Goal: Find specific page/section: Find specific page/section

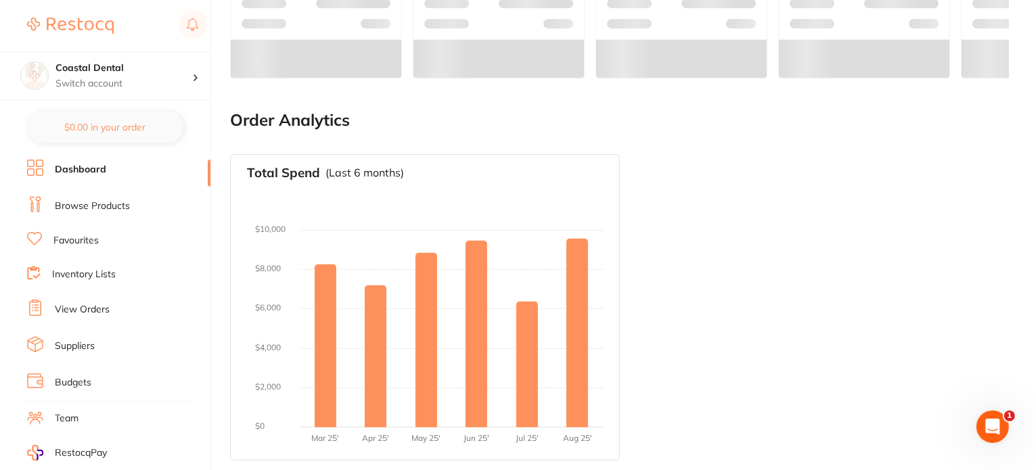
click at [116, 200] on link "Browse Products" at bounding box center [92, 207] width 75 height 14
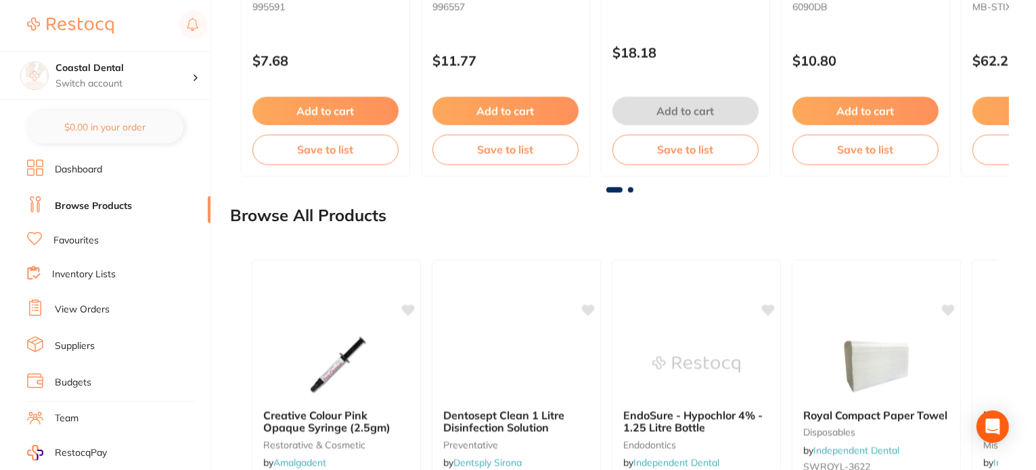
scroll to position [1641, 0]
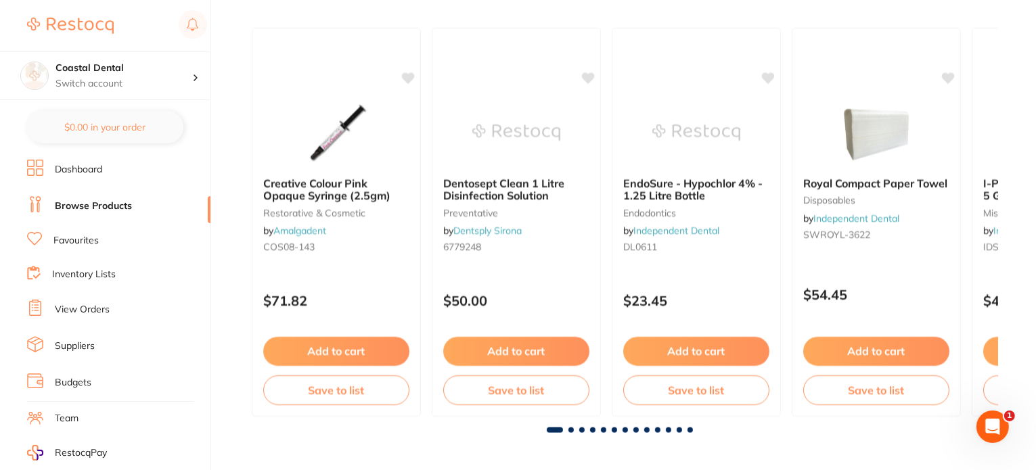
click at [91, 242] on link "Favourites" at bounding box center [75, 241] width 45 height 14
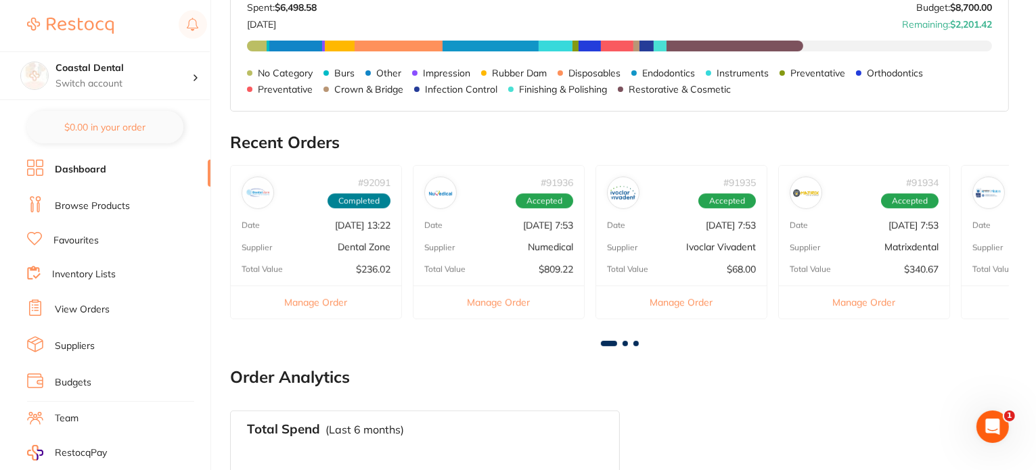
scroll to position [273, 0]
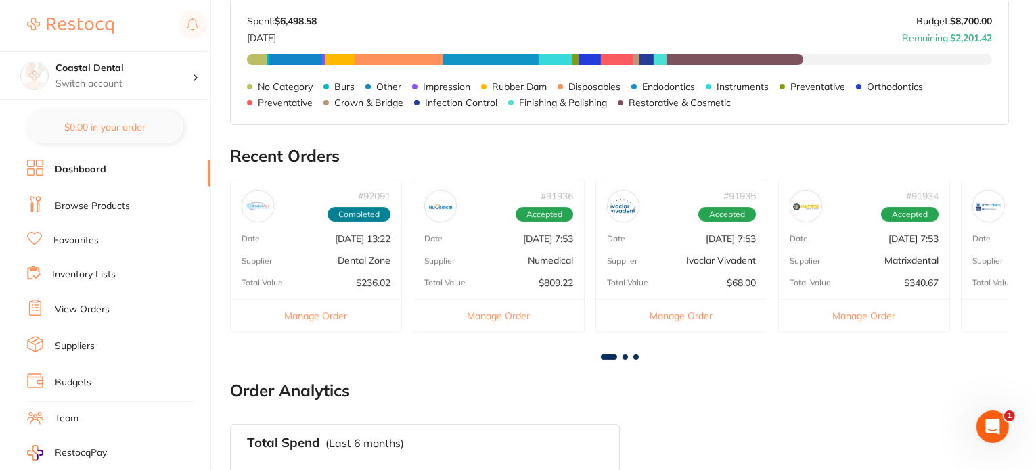
click at [92, 200] on link "Browse Products" at bounding box center [92, 207] width 75 height 14
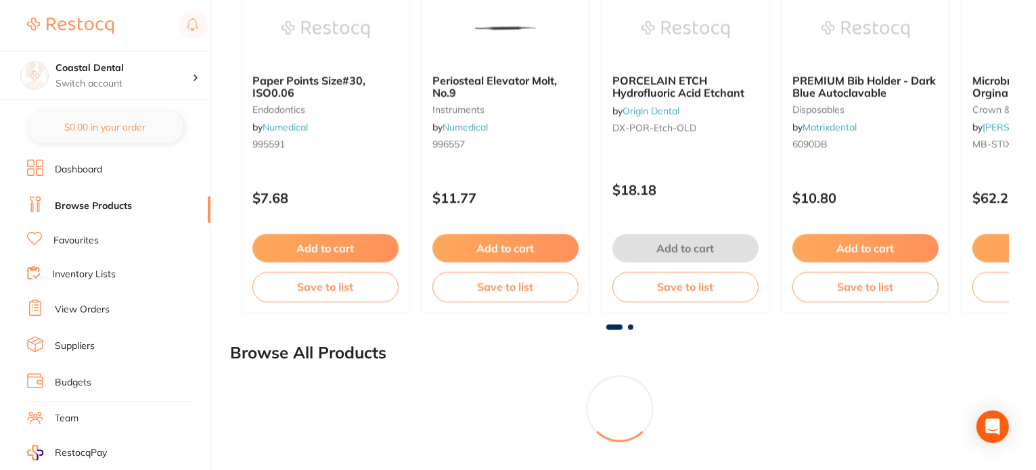
scroll to position [1271, 0]
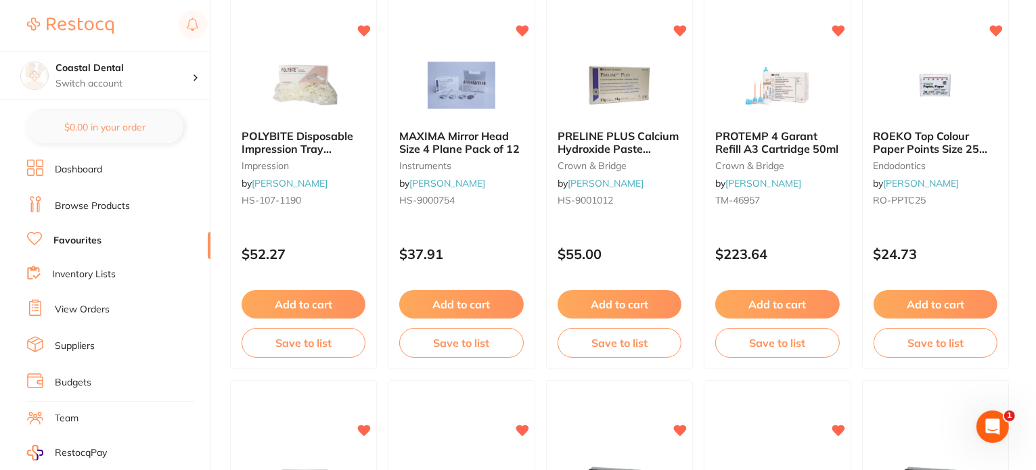
scroll to position [3385, 0]
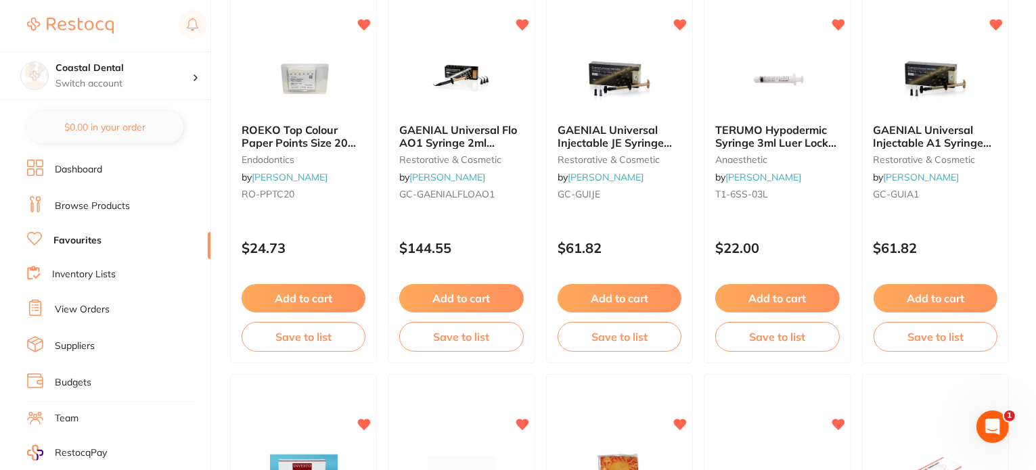
click at [90, 273] on link "Inventory Lists" at bounding box center [84, 275] width 64 height 14
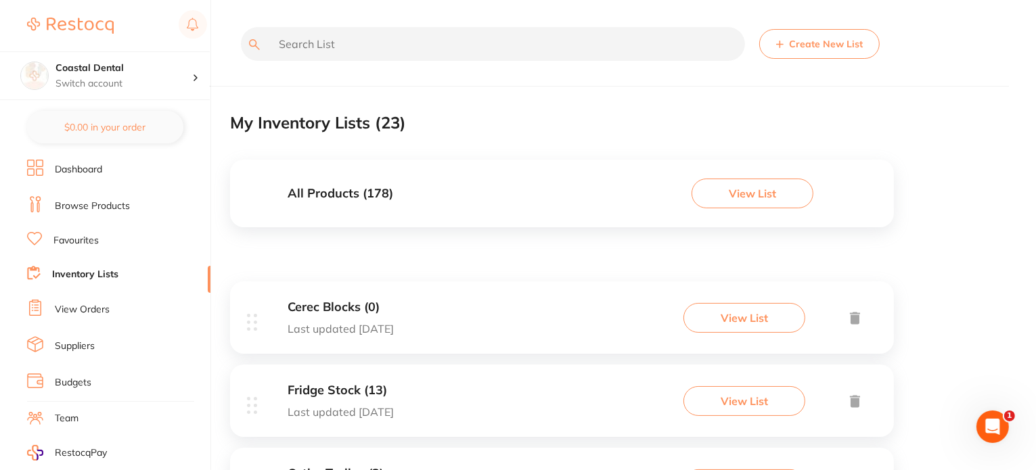
click at [102, 202] on link "Browse Products" at bounding box center [92, 207] width 75 height 14
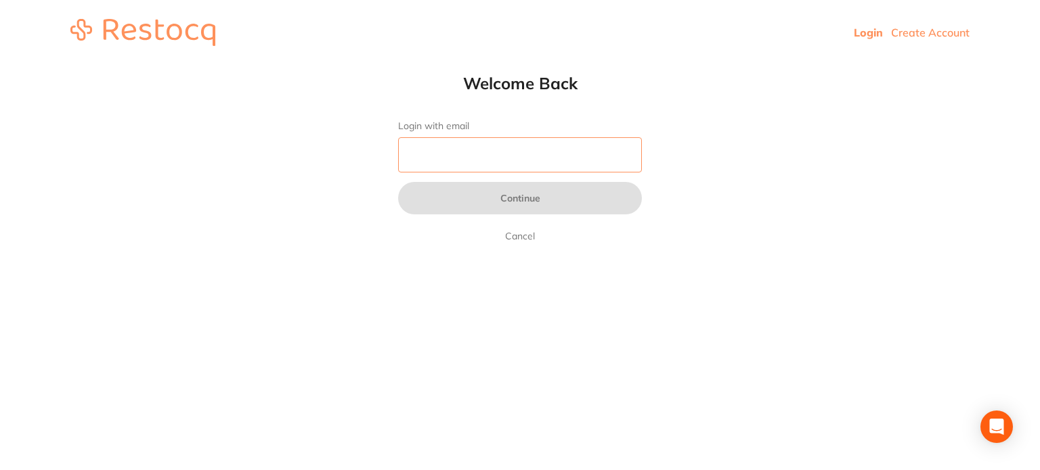
click at [464, 143] on input "Login with email" at bounding box center [520, 154] width 244 height 35
type input "amrita@terrificminds.com"
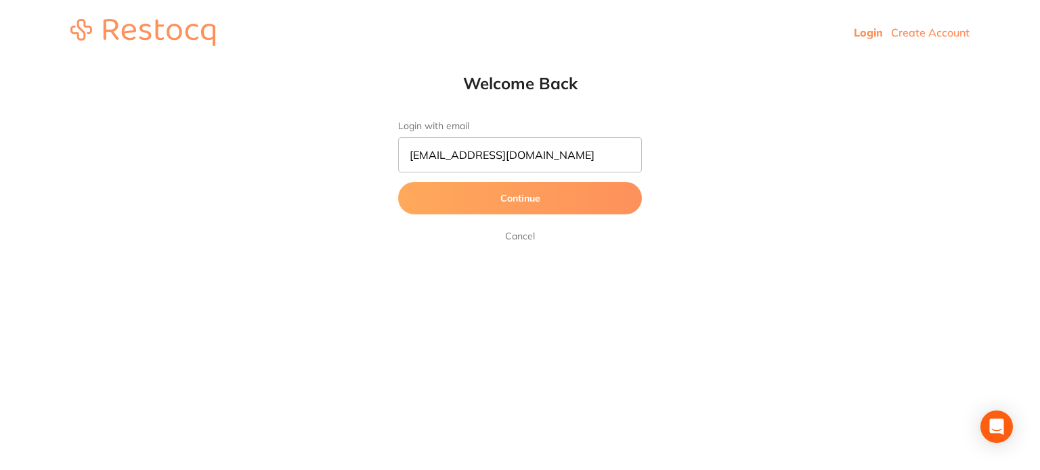
click at [482, 213] on button "Continue" at bounding box center [520, 198] width 244 height 32
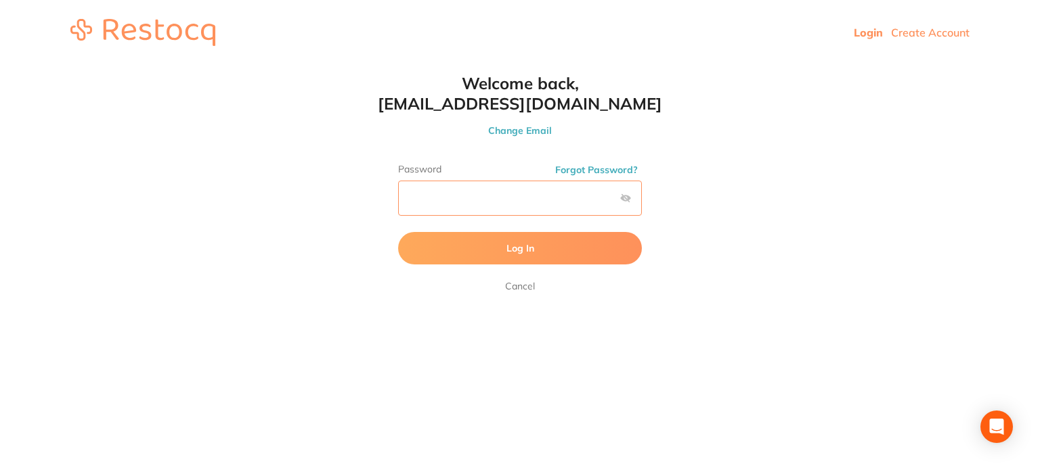
click at [398, 232] on button "Log In" at bounding box center [520, 248] width 244 height 32
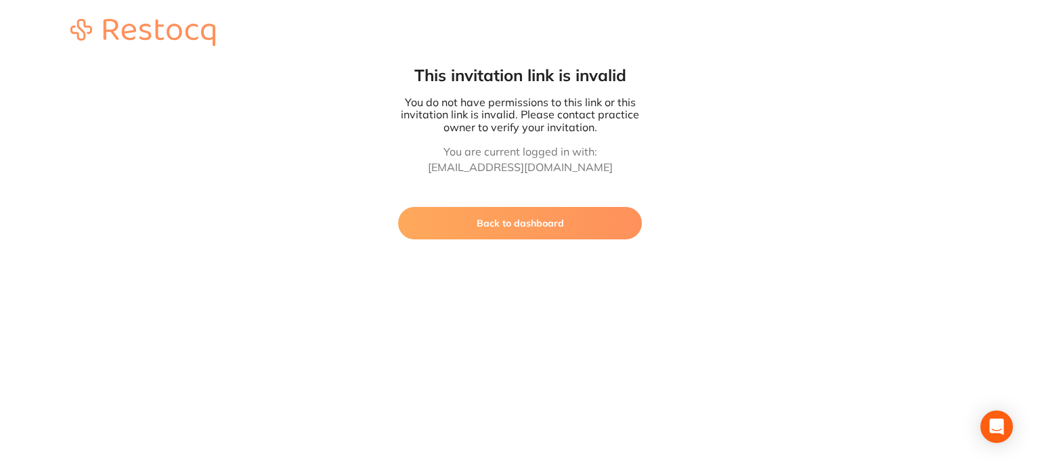
click at [552, 219] on button "Back to dashboard" at bounding box center [520, 223] width 244 height 32
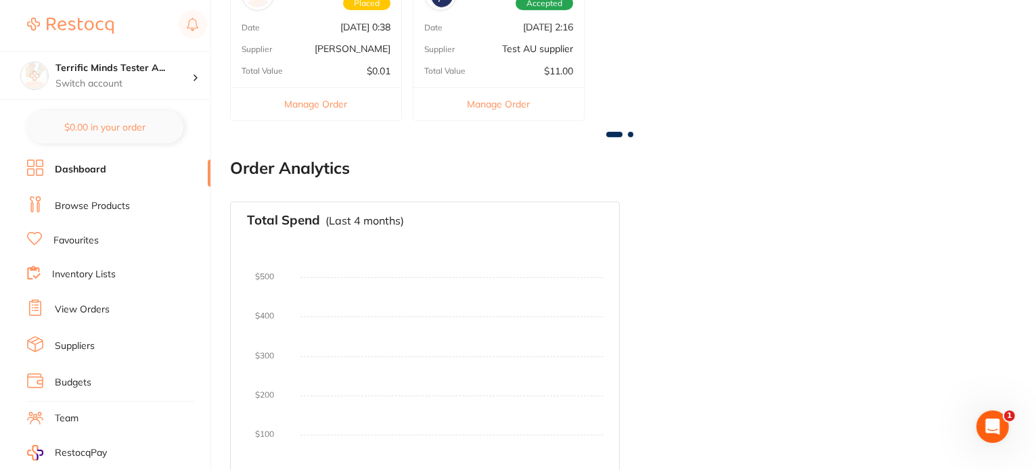
scroll to position [584, 0]
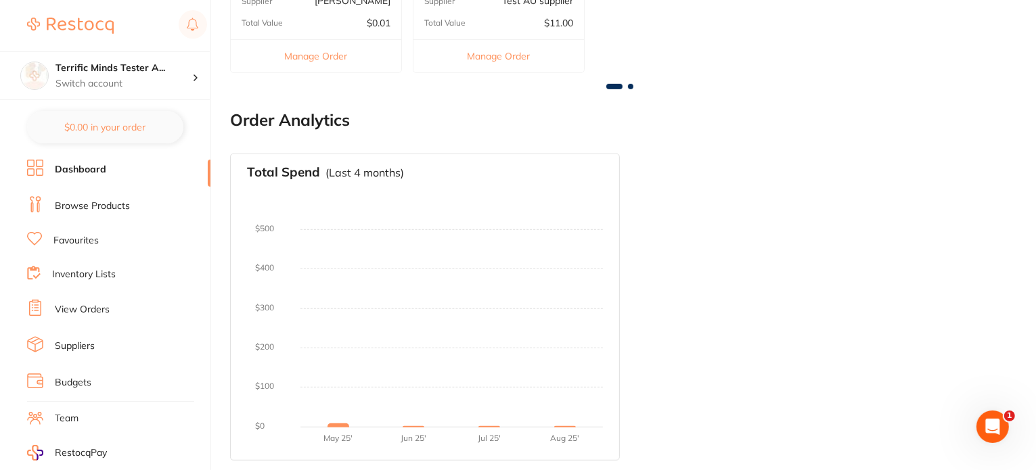
click at [107, 205] on link "Browse Products" at bounding box center [92, 207] width 75 height 14
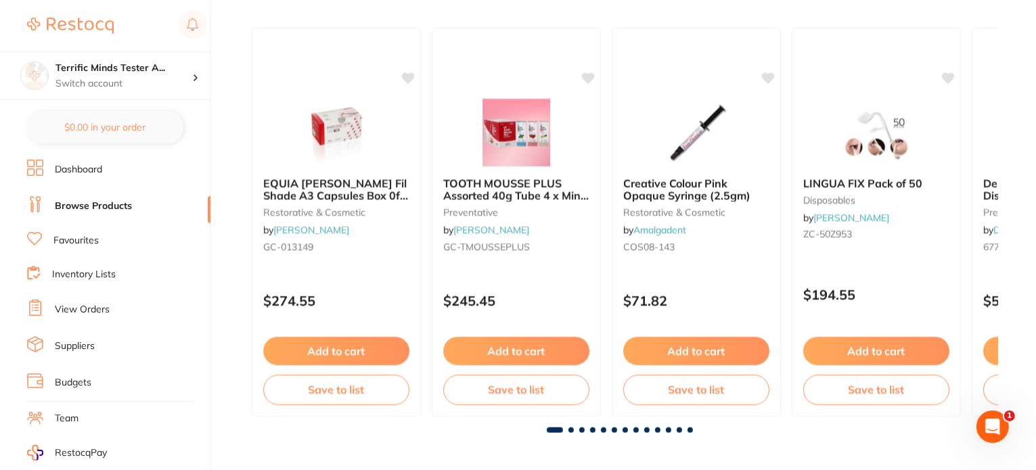
drag, startPoint x: 89, startPoint y: 243, endPoint x: 456, endPoint y: 229, distance: 367.1
click at [89, 243] on link "Favourites" at bounding box center [75, 241] width 45 height 14
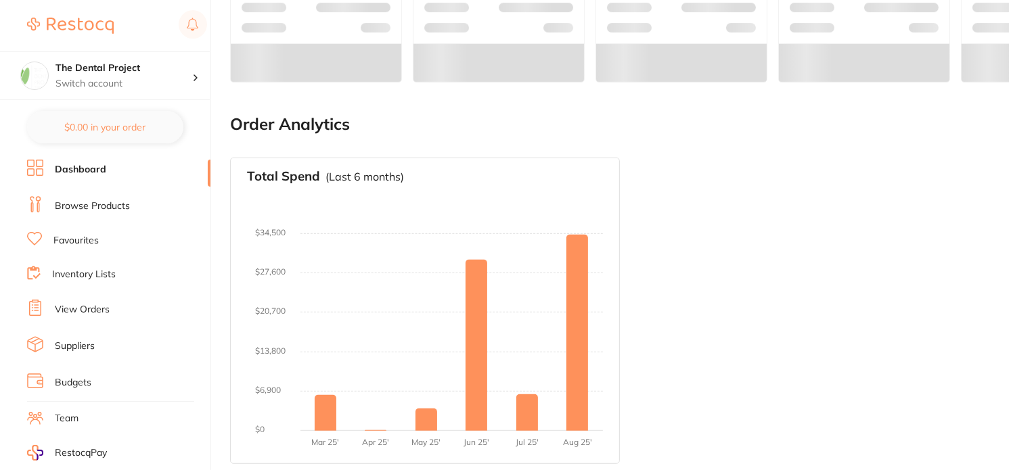
scroll to position [607, 0]
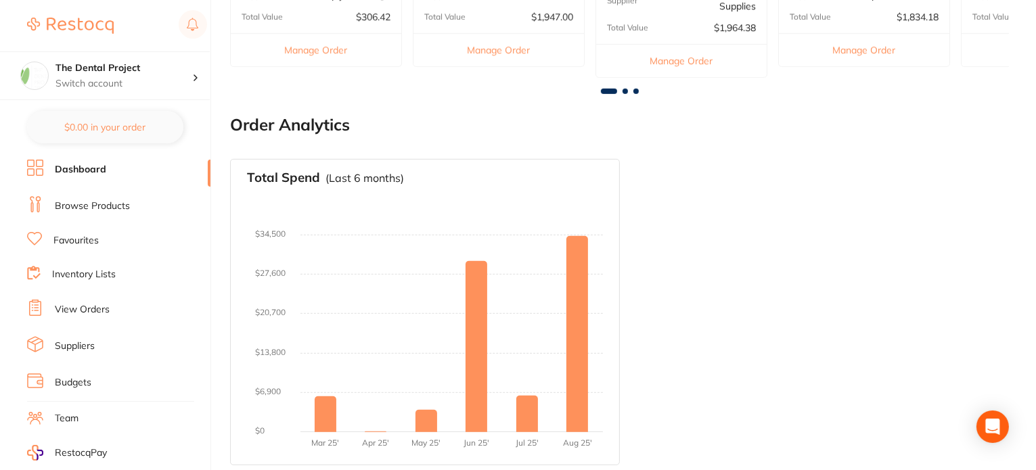
drag, startPoint x: 106, startPoint y: 200, endPoint x: 176, endPoint y: 188, distance: 71.4
click at [106, 200] on link "Browse Products" at bounding box center [92, 207] width 75 height 14
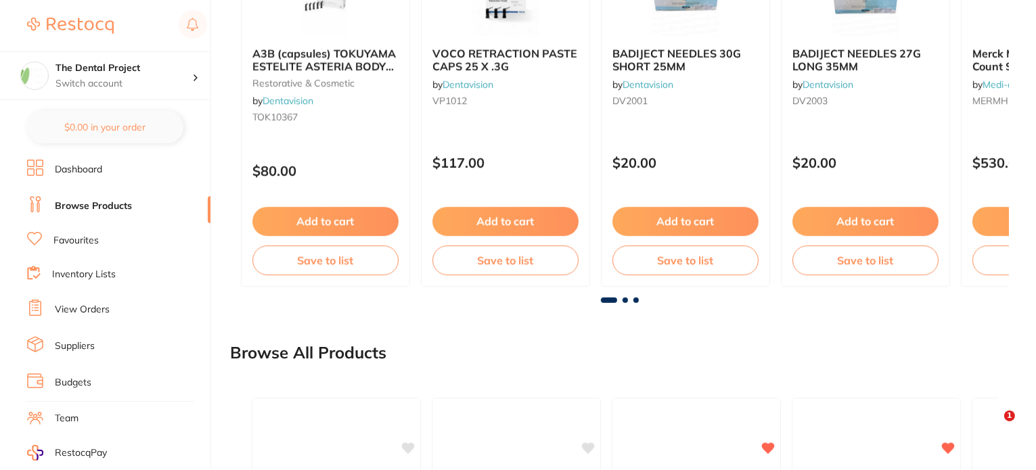
scroll to position [1179, 0]
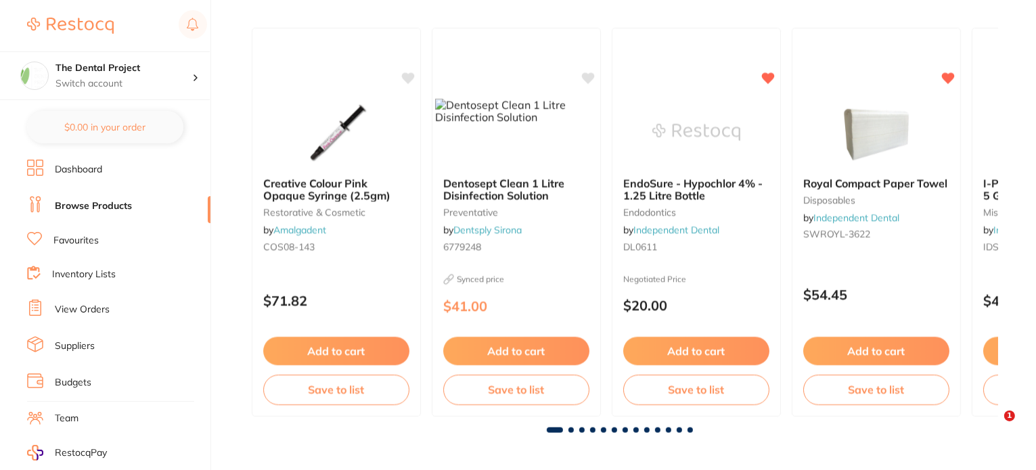
click at [89, 241] on link "Favourites" at bounding box center [75, 241] width 45 height 14
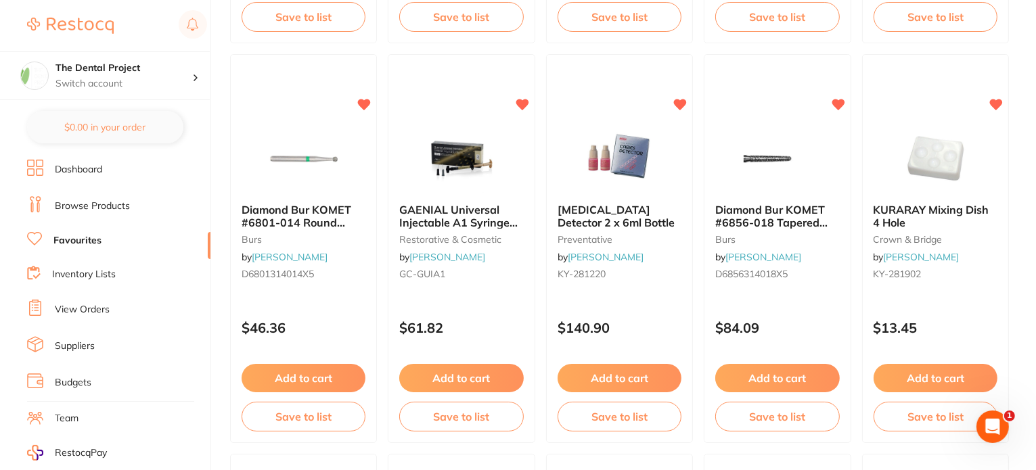
click at [81, 277] on link "Inventory Lists" at bounding box center [84, 275] width 64 height 14
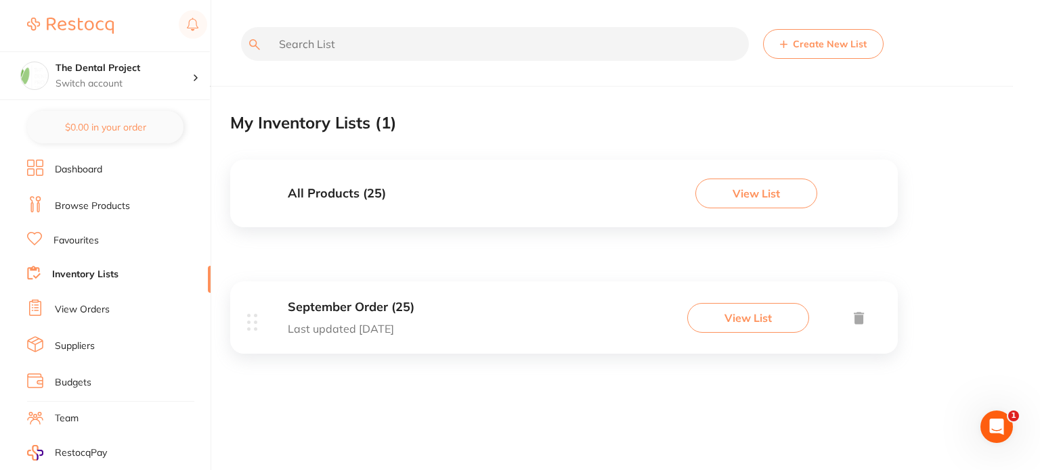
click at [70, 414] on link "Team" at bounding box center [67, 419] width 24 height 14
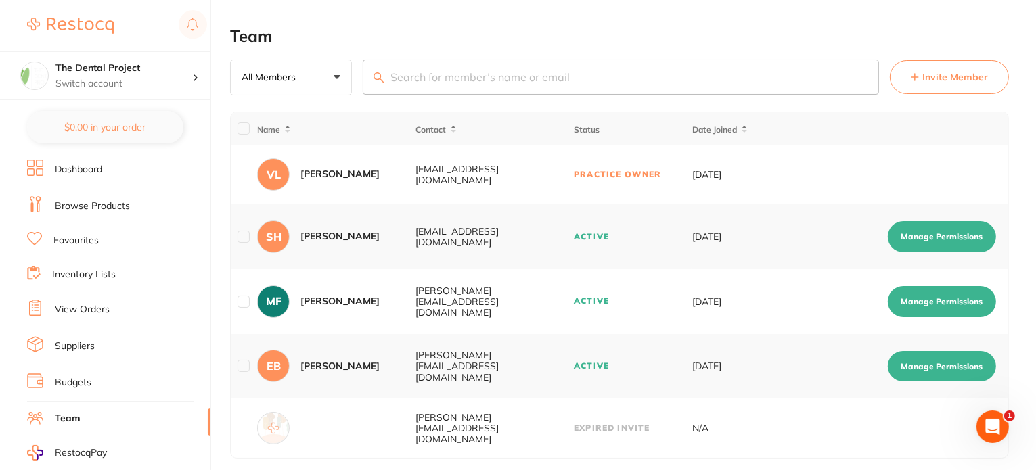
click at [84, 205] on link "Browse Products" at bounding box center [92, 207] width 75 height 14
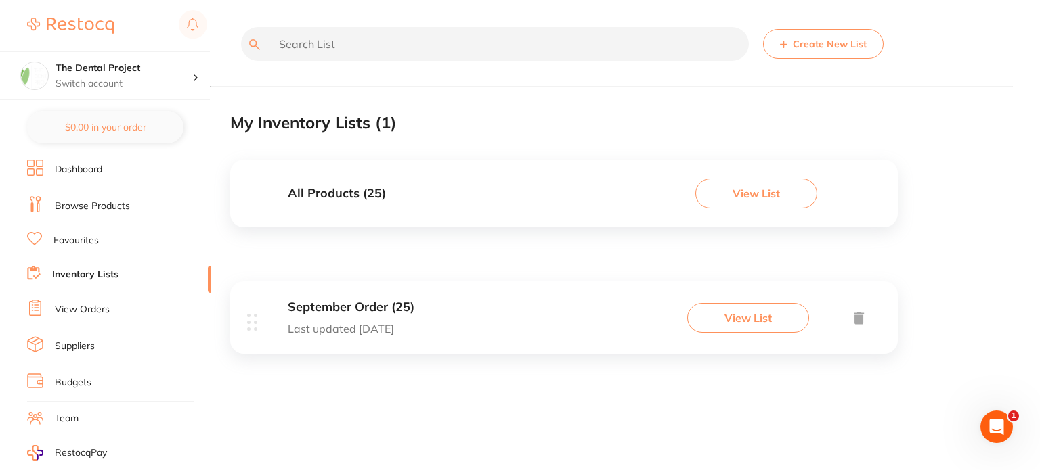
click at [731, 318] on button "View List" at bounding box center [748, 318] width 122 height 30
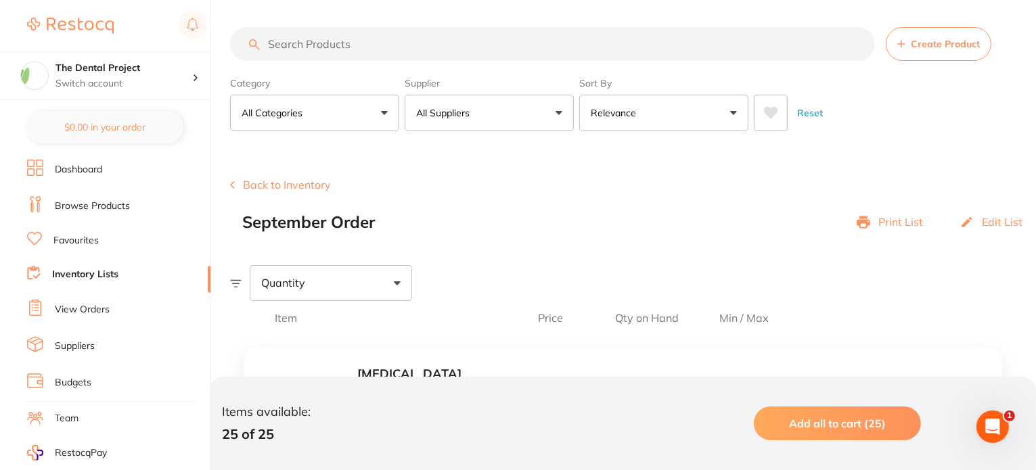
click at [904, 222] on p "Print List" at bounding box center [901, 222] width 45 height 12
click at [278, 188] on button "Back to Inventory" at bounding box center [280, 185] width 101 height 12
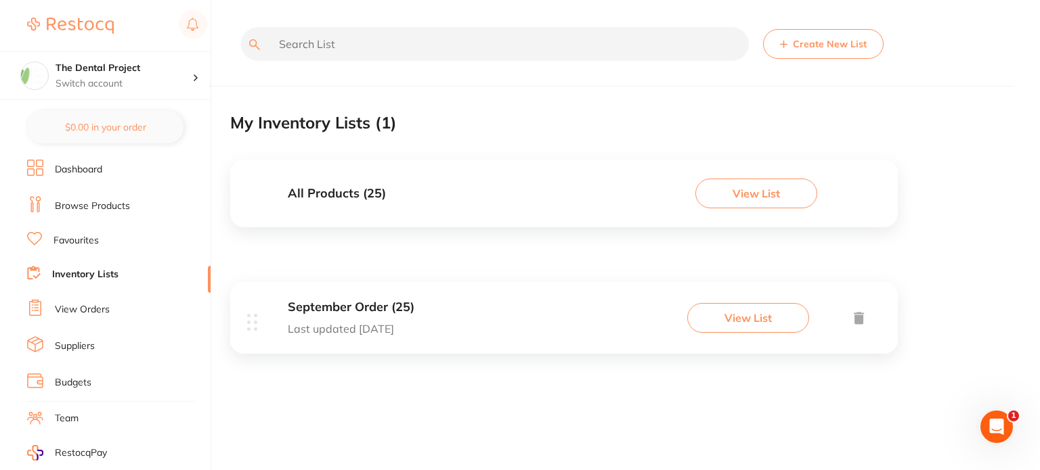
click at [764, 198] on button "View List" at bounding box center [756, 194] width 122 height 30
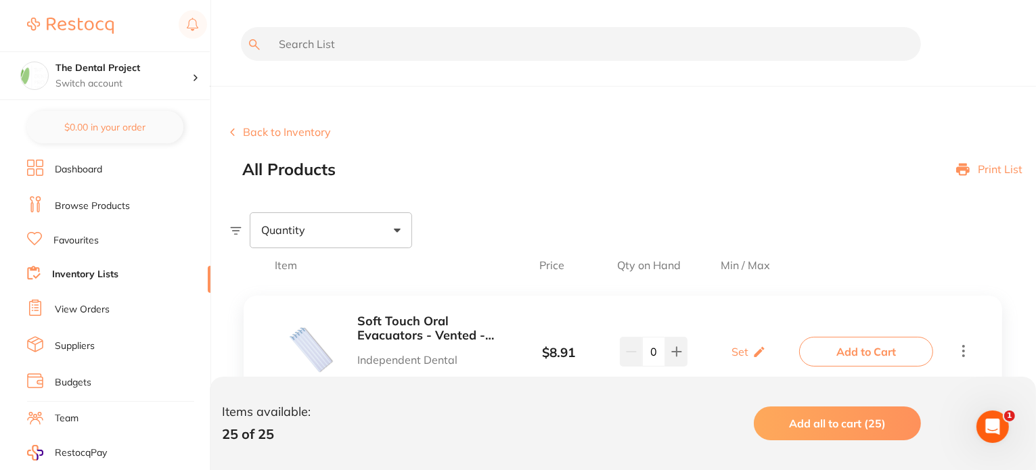
click at [999, 173] on p "Print List" at bounding box center [1000, 169] width 45 height 12
